Goal: Transaction & Acquisition: Purchase product/service

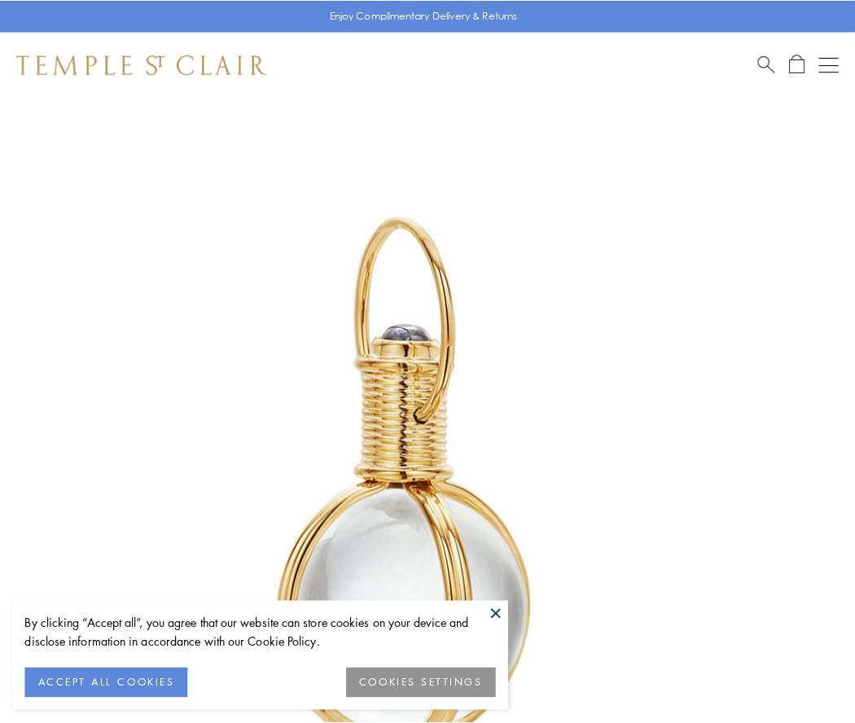
scroll to position [425, 0]
